Goal: Download file/media

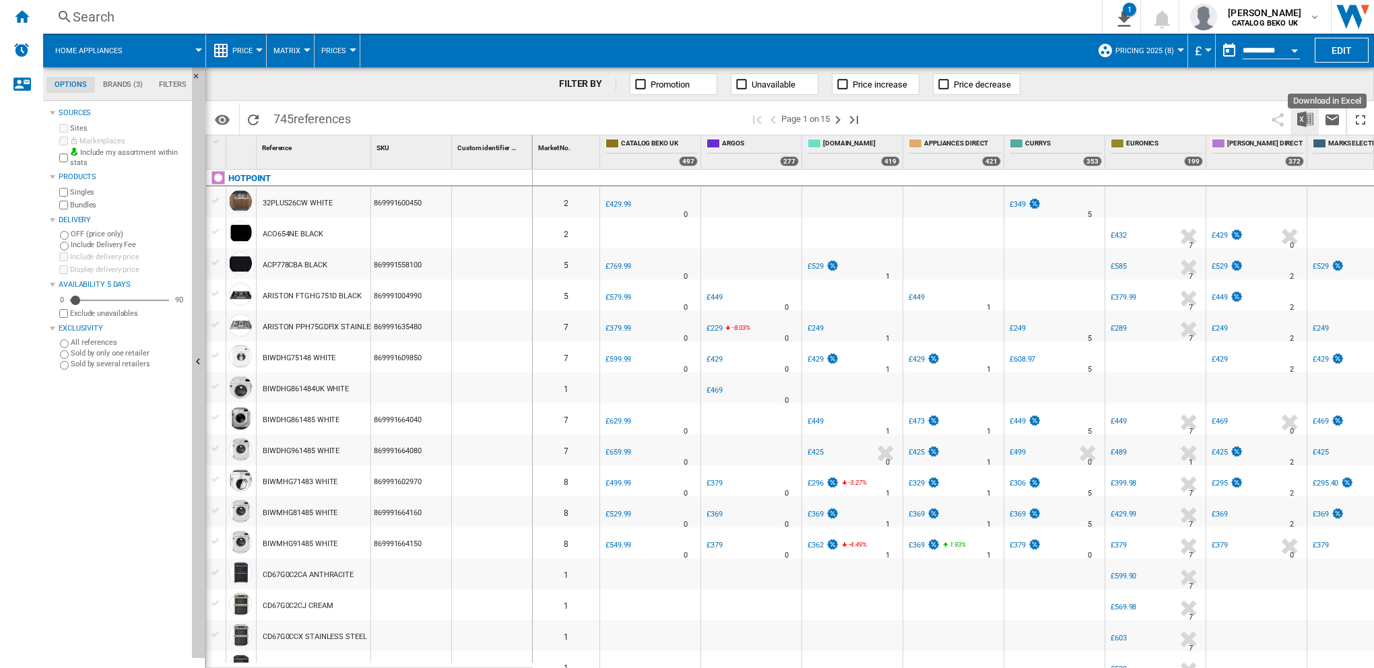
click at [1303, 116] on img "Download in Excel" at bounding box center [1306, 119] width 16 height 16
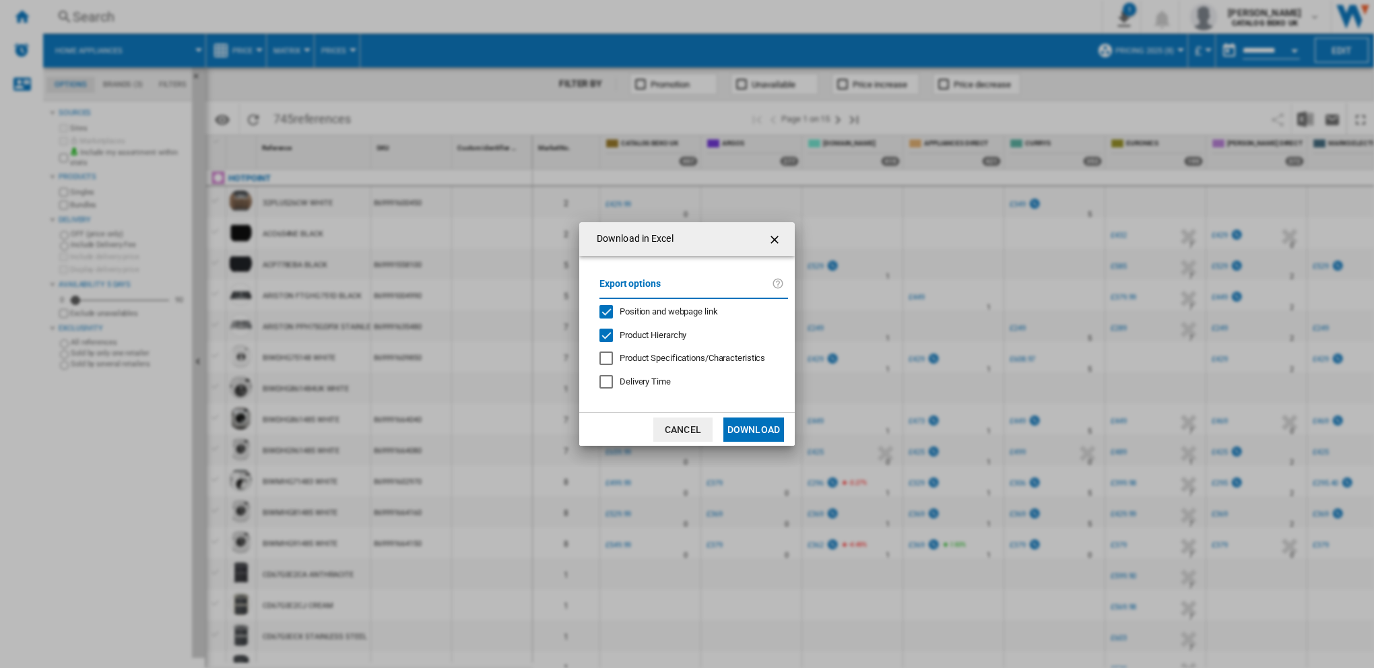
click at [772, 428] on button "Download" at bounding box center [754, 430] width 61 height 24
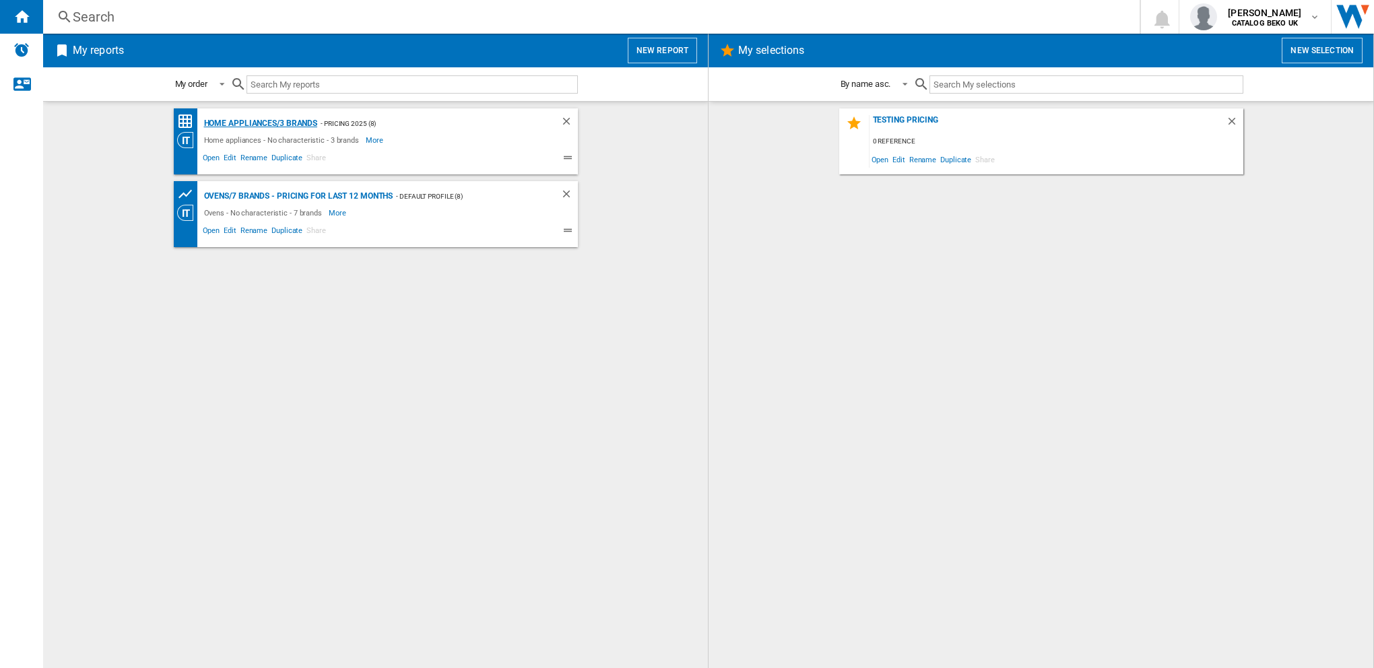
click at [251, 124] on div "Home appliances/3 brands" at bounding box center [259, 123] width 117 height 17
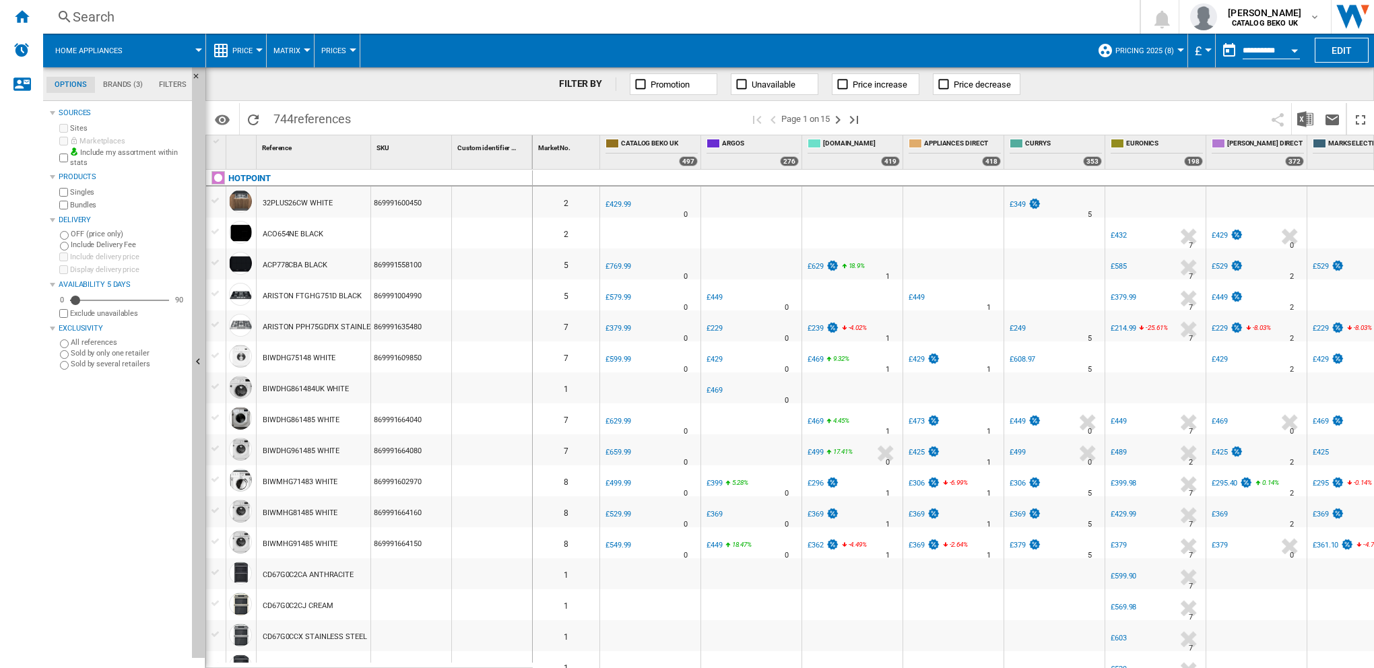
click at [961, 26] on div "Search Search 0 emily starkey CATALOG BEKO UK CATALOG BEKO UK My settings Logout" at bounding box center [708, 17] width 1331 height 34
click at [1304, 118] on img "Download in Excel" at bounding box center [1306, 119] width 16 height 16
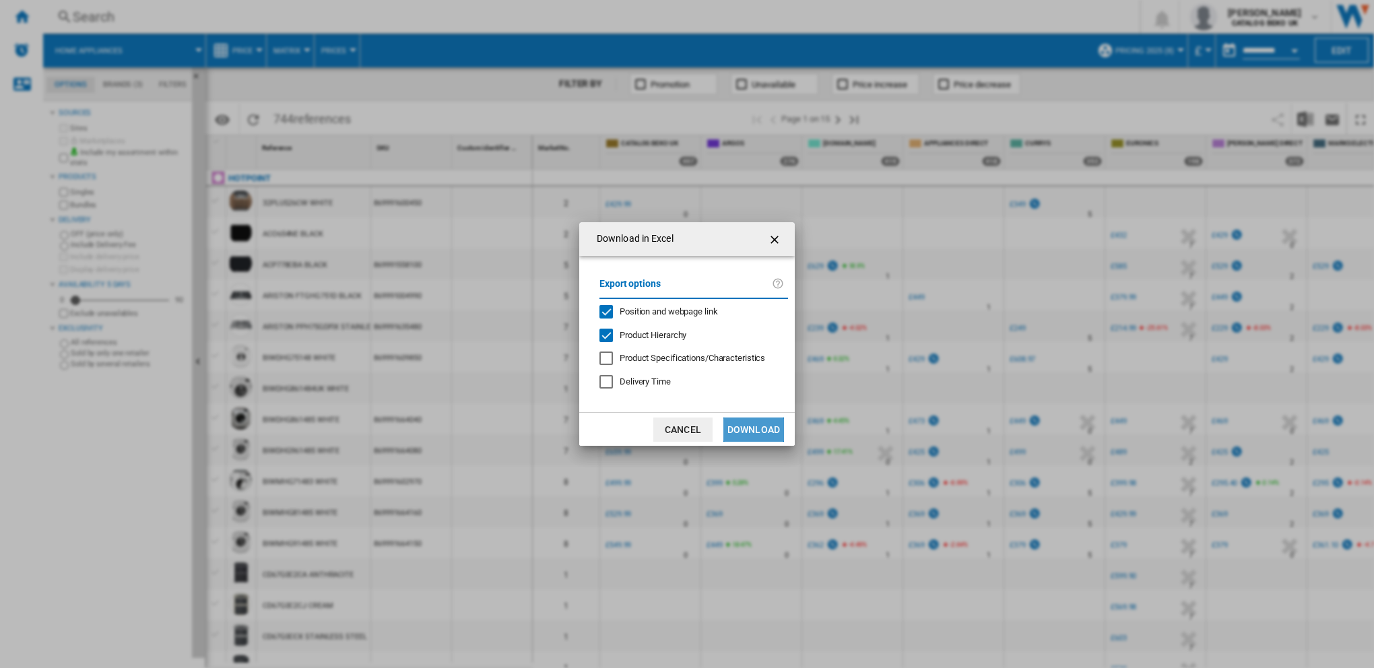
click at [746, 431] on button "Download" at bounding box center [754, 430] width 61 height 24
